Goal: Task Accomplishment & Management: Use online tool/utility

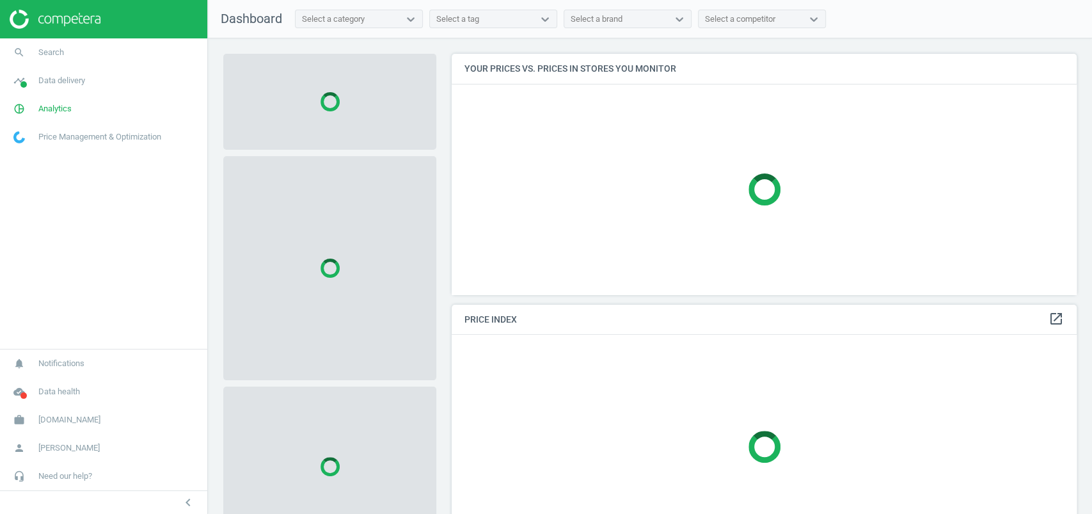
scroll to position [266, 638]
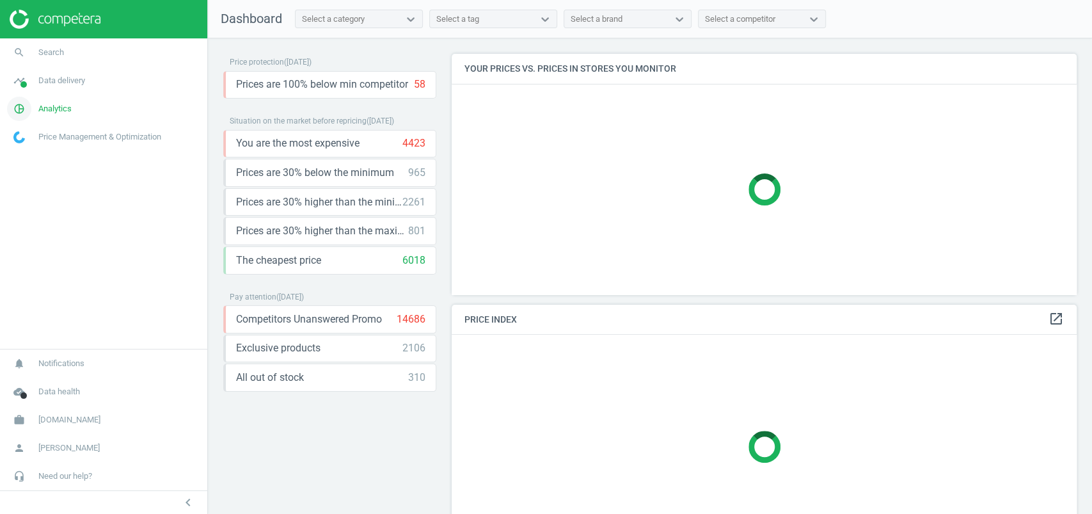
click at [33, 104] on span "pie_chart_outlined" at bounding box center [19, 109] width 38 height 28
click at [37, 148] on link "Products" at bounding box center [103, 155] width 207 height 19
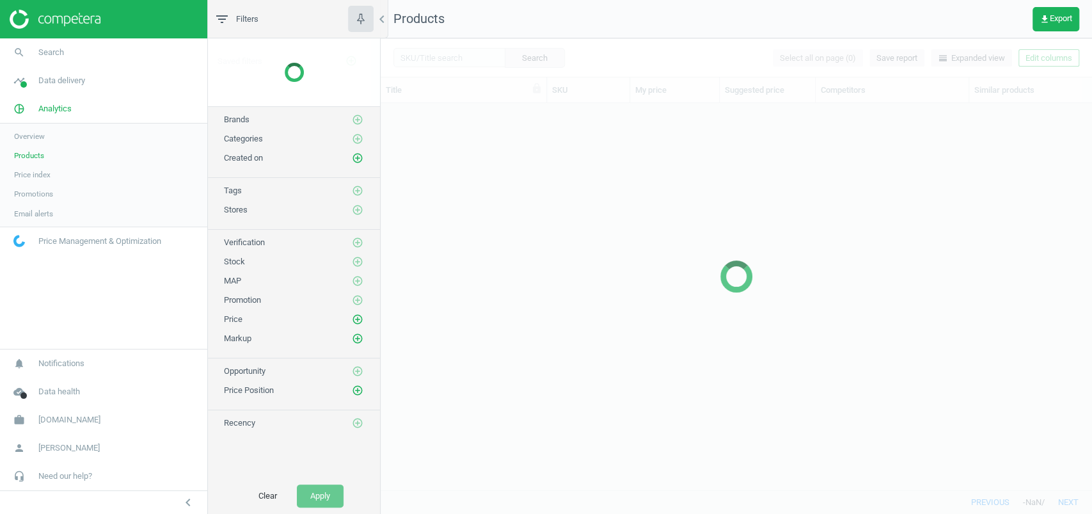
scroll to position [361, 698]
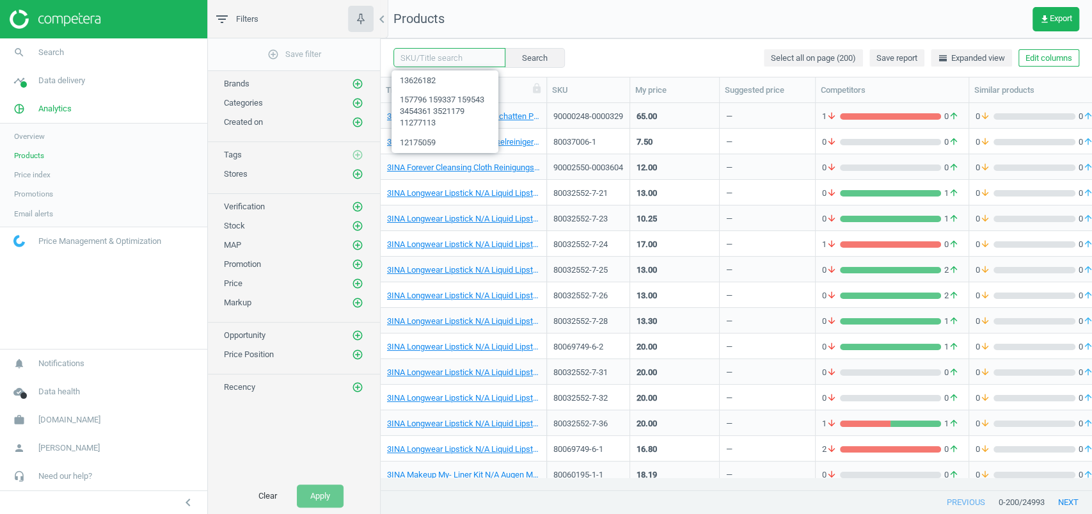
click at [429, 55] on input "text" at bounding box center [449, 57] width 112 height 19
paste input "90013787-0021973"
type input "90013787-0021973"
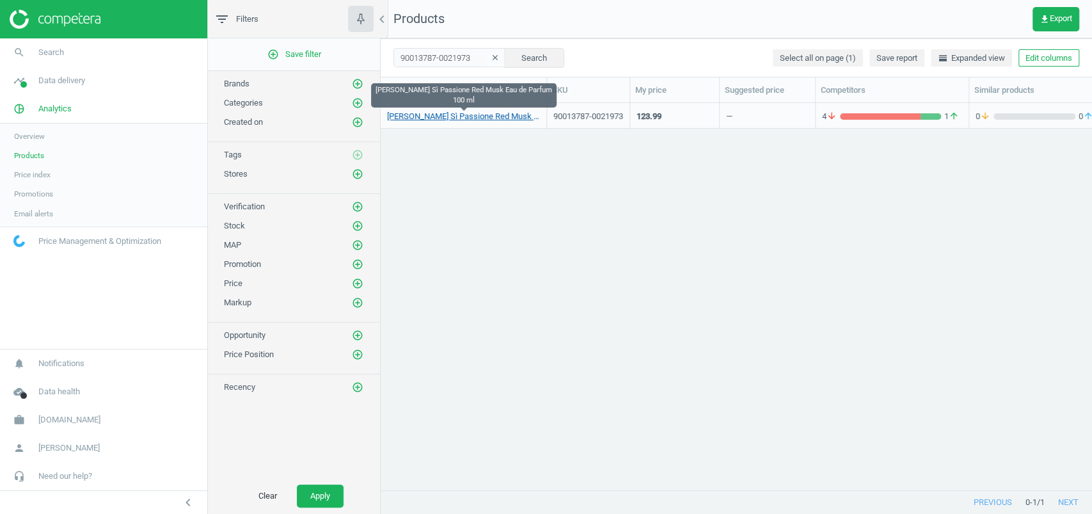
click at [447, 116] on link "[PERSON_NAME] Sì Passione Red Musk Eau de Parfum 100 ml" at bounding box center [463, 117] width 153 height 12
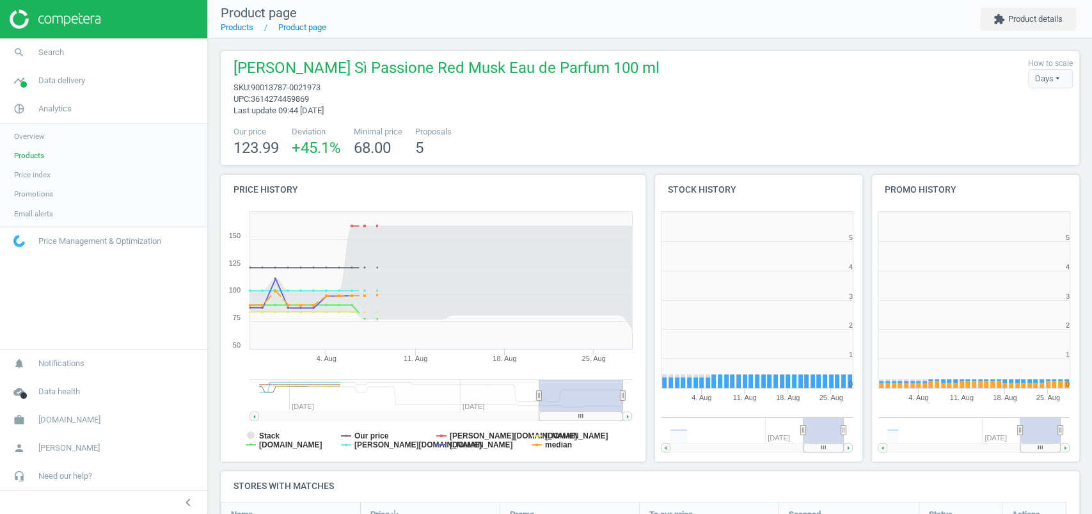
scroll to position [281, 230]
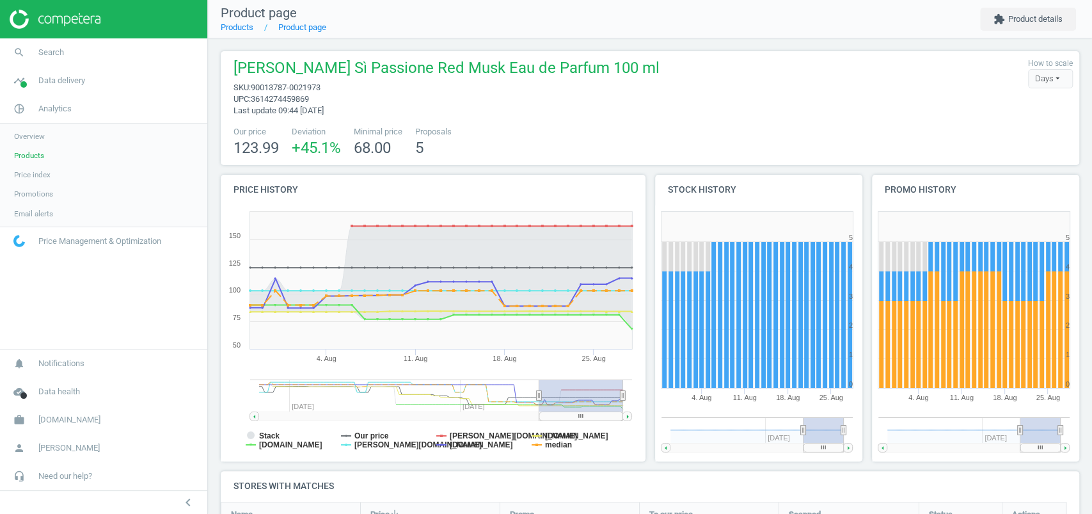
click at [592, 109] on div "[PERSON_NAME] Sì Passione Red Musk Eau de Parfum 100 ml sku : 90013787-0021973 …" at bounding box center [443, 87] width 432 height 59
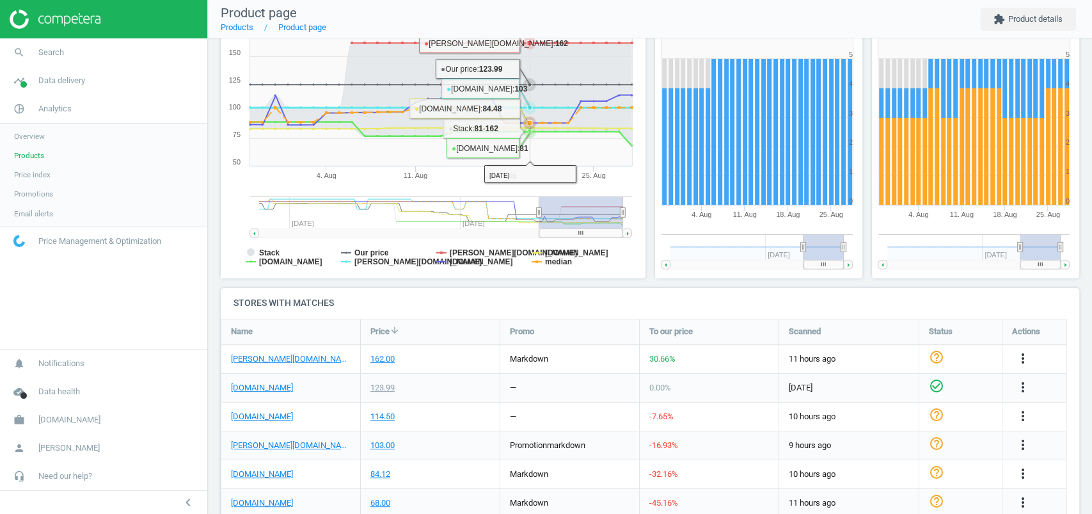
scroll to position [224, 0]
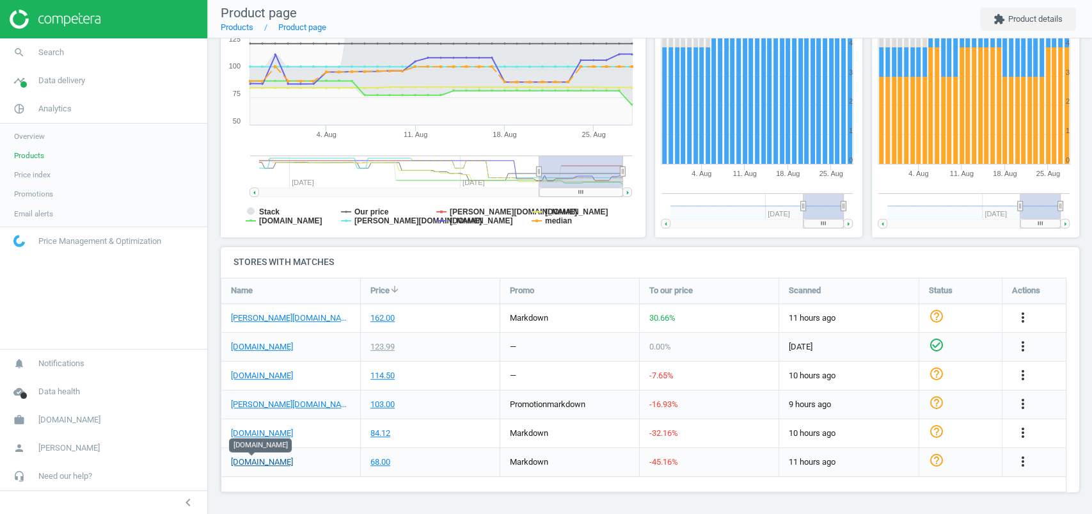
click at [252, 462] on link "[DOMAIN_NAME]" at bounding box center [262, 462] width 62 height 12
click at [1024, 455] on icon "more_vert" at bounding box center [1022, 461] width 15 height 15
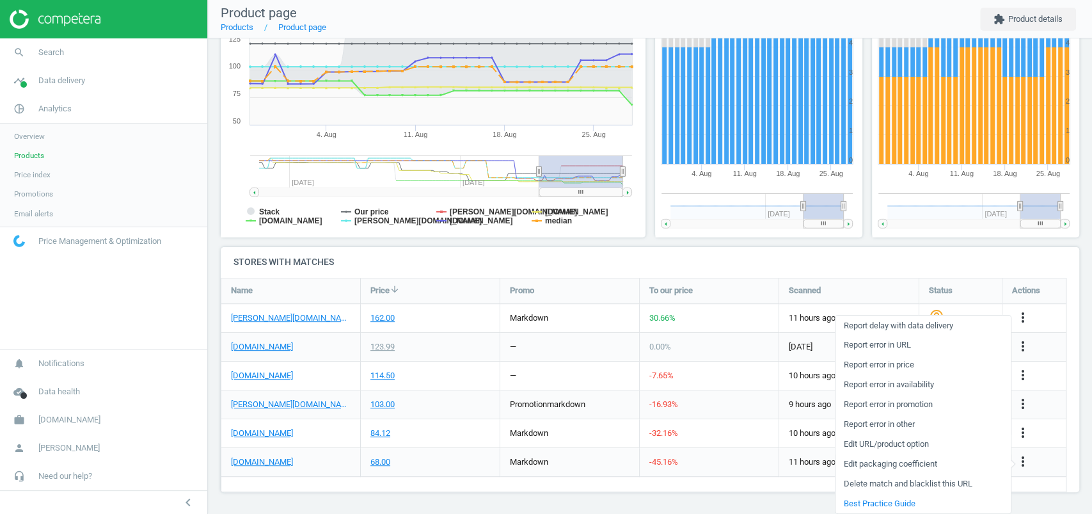
click at [918, 443] on link "Edit URL/product option" at bounding box center [922, 444] width 175 height 20
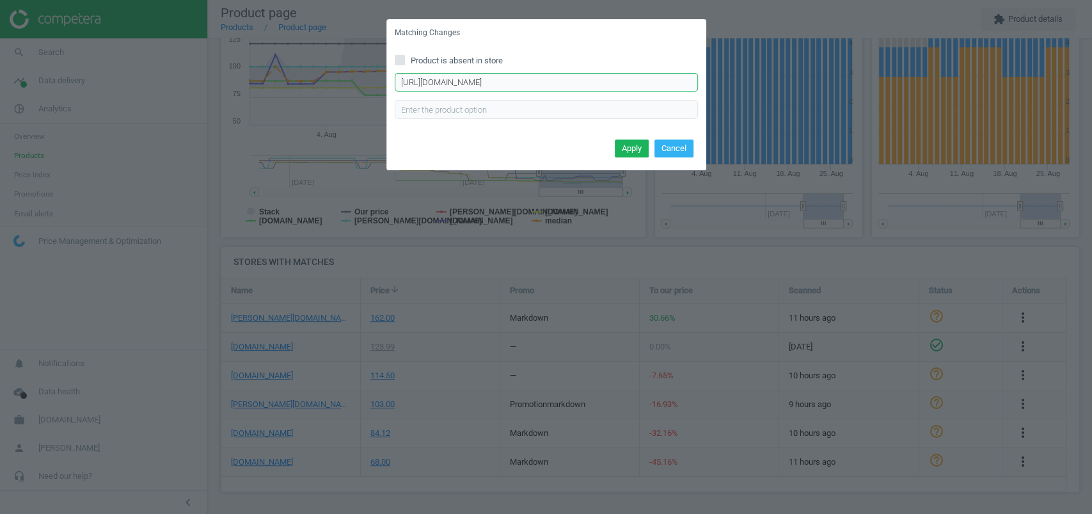
scroll to position [0, 108]
drag, startPoint x: 594, startPoint y: 75, endPoint x: 804, endPoint y: 83, distance: 210.6
click at [804, 83] on div "Matching Changes Product is absent in store [URL][DOMAIN_NAME] Enter correct pr…" at bounding box center [546, 257] width 1092 height 514
click at [775, 207] on div "Matching Changes Product is absent in store [URL][DOMAIN_NAME] Enter correct pr…" at bounding box center [546, 257] width 1092 height 514
